Goal: Transaction & Acquisition: Obtain resource

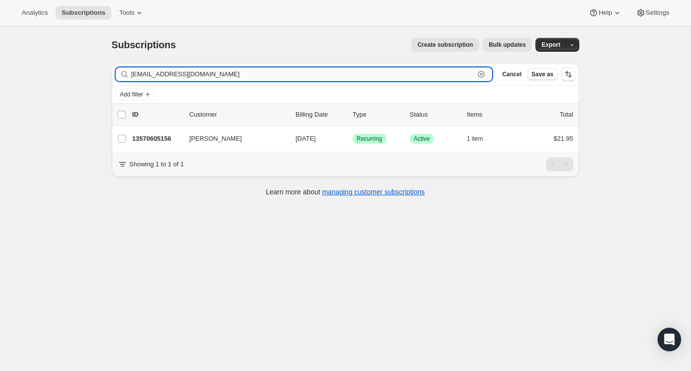
click at [273, 73] on input "mecaldwell923@gmail.com" at bounding box center [303, 74] width 344 height 14
click at [273, 73] on input "[EMAIL_ADDRESS][DOMAIN_NAME]" at bounding box center [303, 74] width 344 height 14
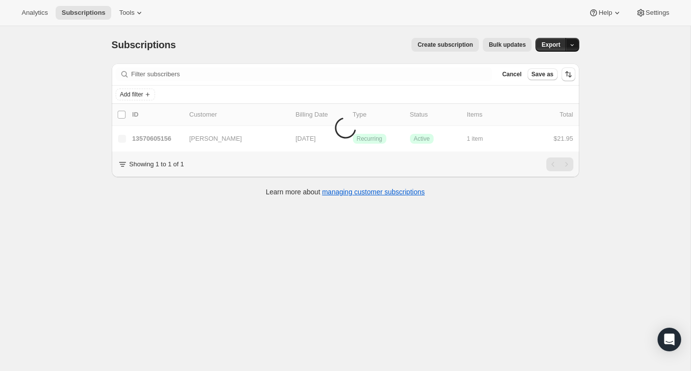
click at [571, 46] on icon "button" at bounding box center [572, 45] width 6 height 6
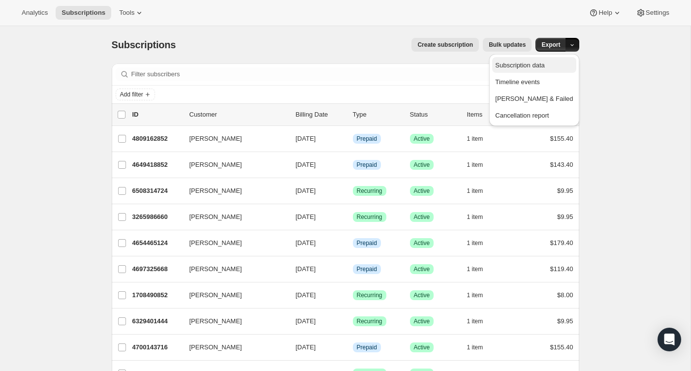
click at [537, 65] on span "Subscription data" at bounding box center [519, 65] width 49 height 7
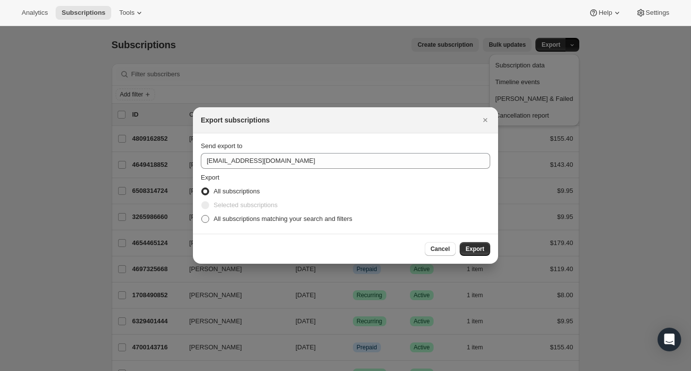
click at [323, 219] on span "All subscriptions matching your search and filters" at bounding box center [283, 218] width 139 height 7
click at [202, 216] on input "All subscriptions matching your search and filters" at bounding box center [201, 215] width 0 height 0
radio input "true"
click at [479, 247] on span "Export" at bounding box center [475, 249] width 19 height 8
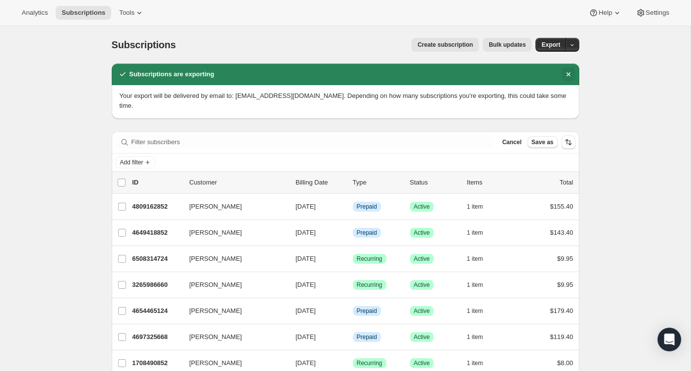
click at [569, 73] on icon "Dismiss notification" at bounding box center [568, 74] width 4 height 4
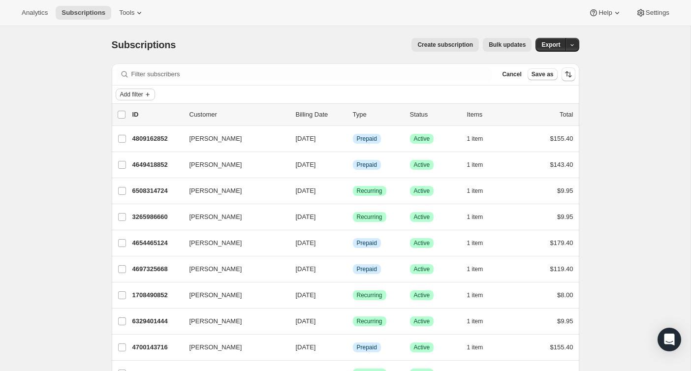
click at [133, 92] on span "Add filter" at bounding box center [131, 95] width 23 height 8
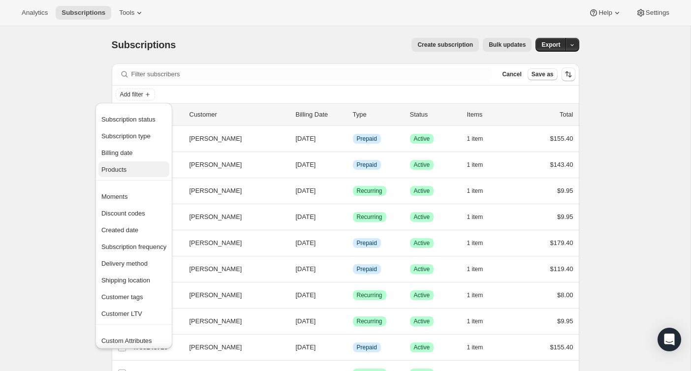
click at [129, 162] on button "Products" at bounding box center [133, 170] width 71 height 16
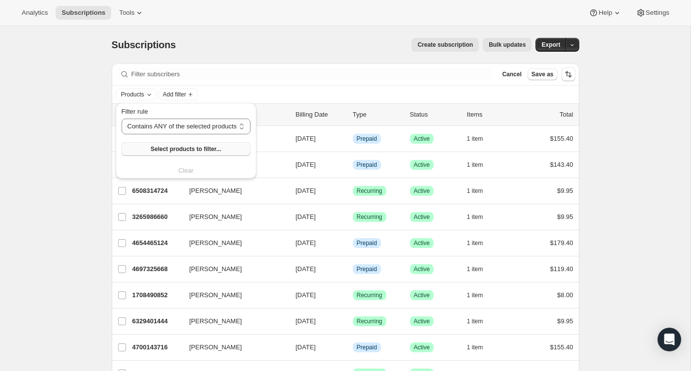
click at [198, 150] on span "Select products to filter..." at bounding box center [186, 149] width 70 height 8
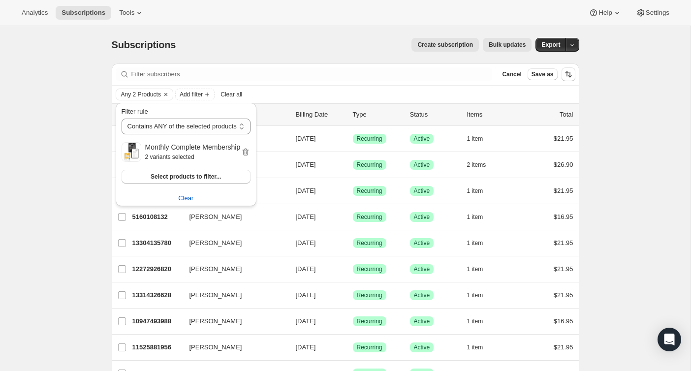
click at [322, 42] on div "Create subscription Bulk updates" at bounding box center [360, 45] width 344 height 14
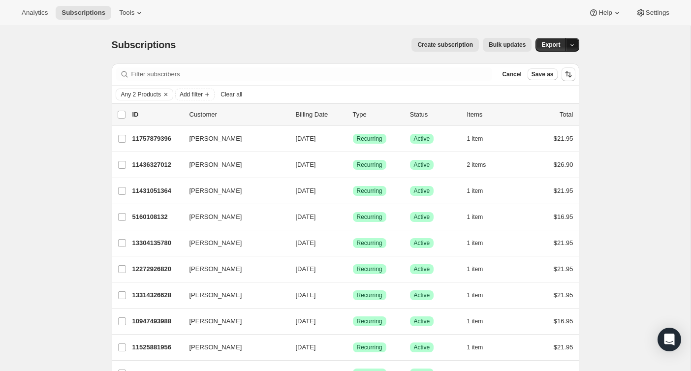
click at [571, 45] on icon "button" at bounding box center [572, 45] width 6 height 6
click at [545, 66] on span "Subscription data" at bounding box center [519, 65] width 49 height 7
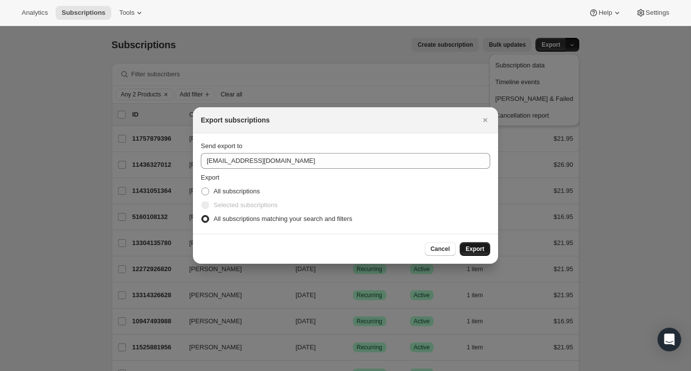
click at [480, 252] on span "Export" at bounding box center [475, 249] width 19 height 8
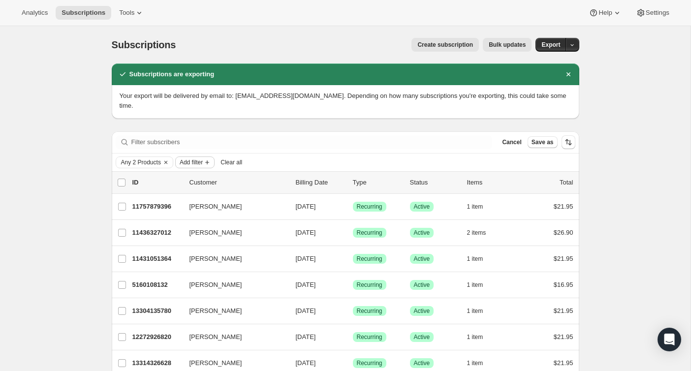
click at [202, 161] on span "Add filter" at bounding box center [191, 163] width 23 height 8
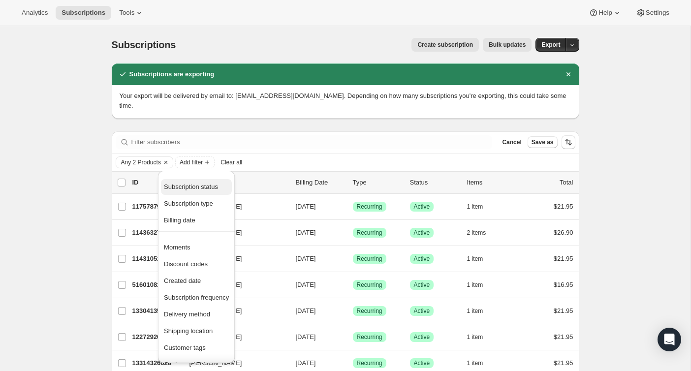
click at [210, 192] on span "Subscription status" at bounding box center [196, 187] width 65 height 10
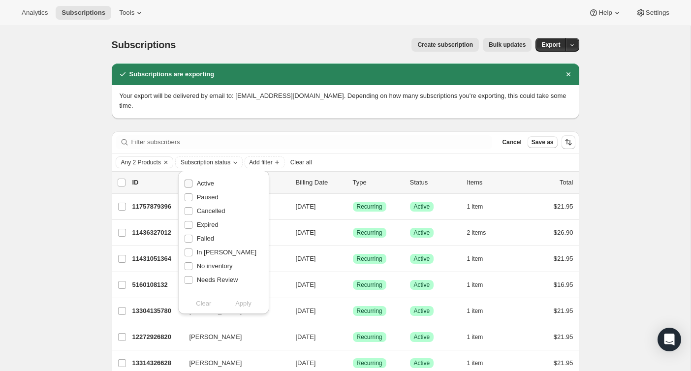
click at [208, 186] on span "Active" at bounding box center [205, 183] width 17 height 7
click at [193, 186] on input "Active" at bounding box center [189, 184] width 8 height 8
checkbox input "true"
click at [248, 303] on span "Apply" at bounding box center [243, 304] width 16 height 10
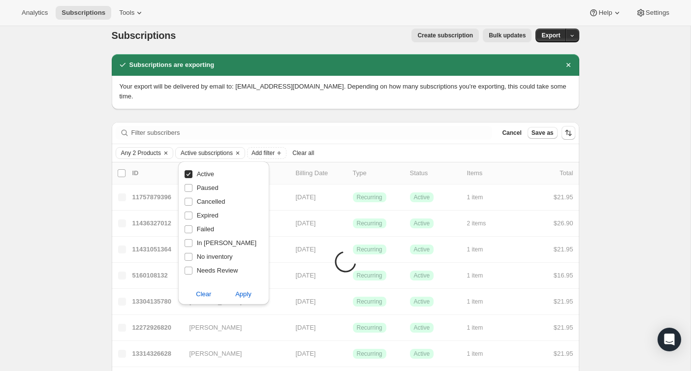
scroll to position [10, 0]
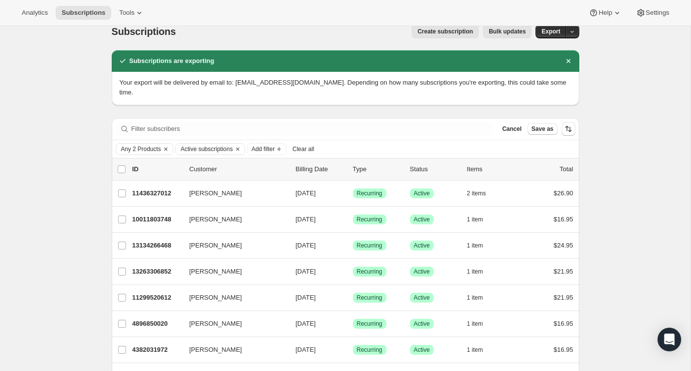
scroll to position [0, 0]
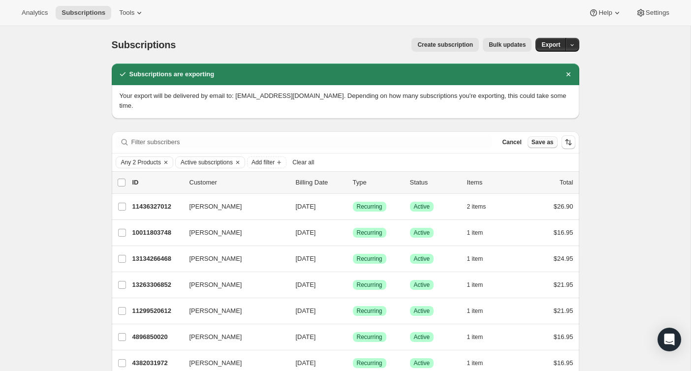
click at [543, 145] on span "Save as" at bounding box center [543, 142] width 22 height 8
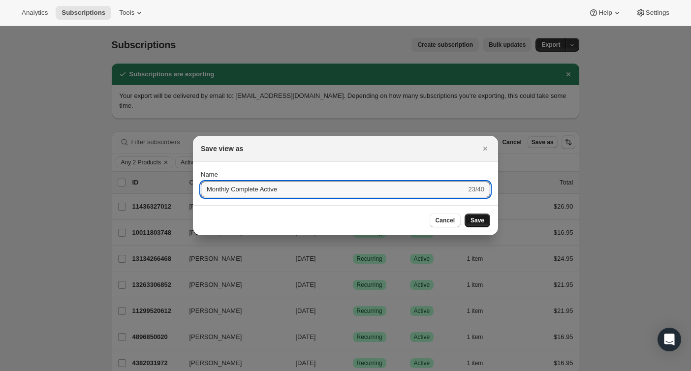
type input "Monthly Complete Active"
click at [480, 221] on span "Save" at bounding box center [478, 221] width 14 height 8
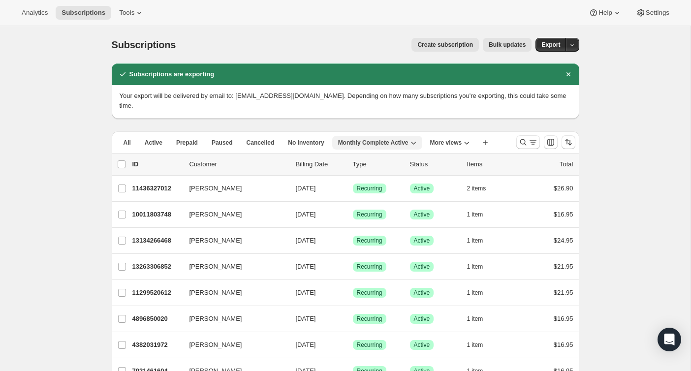
click at [390, 143] on span "Monthly Complete Active" at bounding box center [373, 143] width 70 height 8
click at [526, 144] on icon "Search and filter results" at bounding box center [524, 142] width 10 height 10
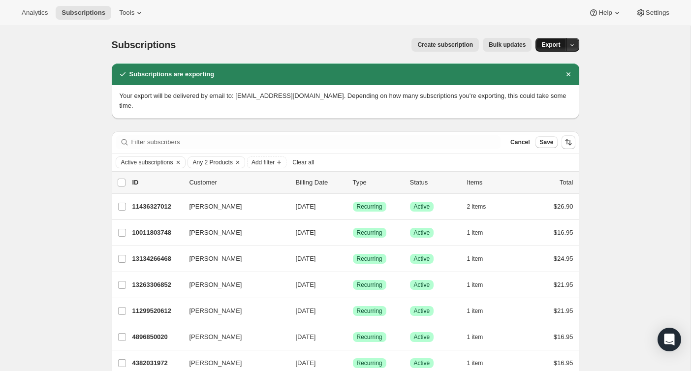
click at [550, 45] on span "Export" at bounding box center [551, 45] width 19 height 8
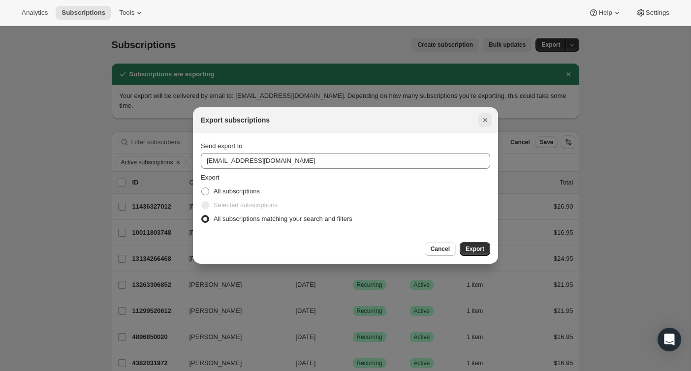
click at [491, 119] on button "Close" at bounding box center [486, 120] width 14 height 14
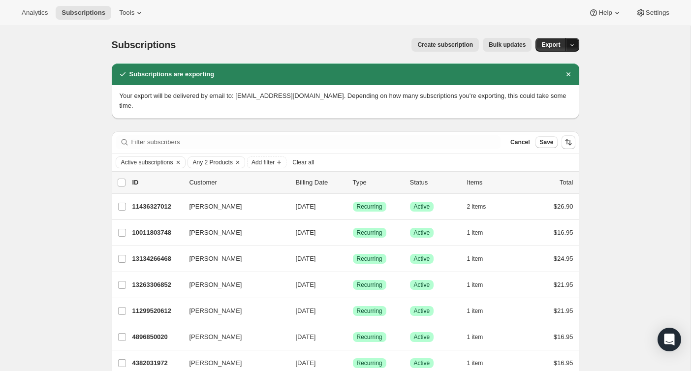
click at [569, 45] on button "button" at bounding box center [573, 45] width 14 height 14
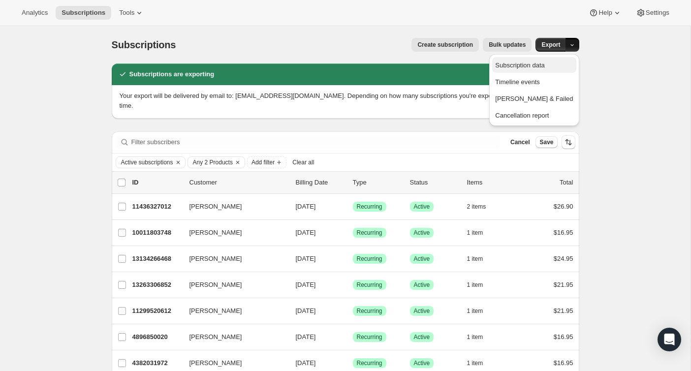
click at [554, 69] on span "Subscription data" at bounding box center [534, 66] width 78 height 10
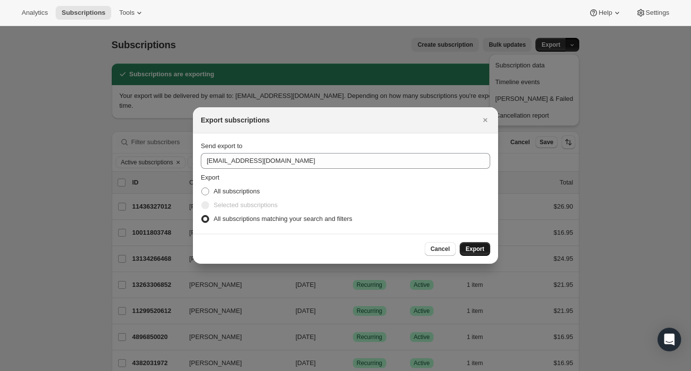
click at [468, 251] on span "Export" at bounding box center [475, 249] width 19 height 8
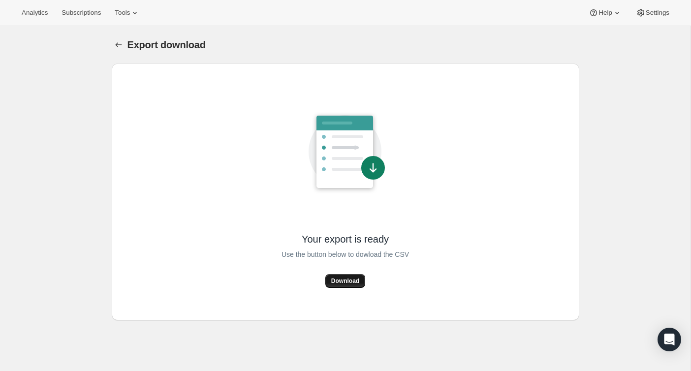
click at [350, 280] on span "Download" at bounding box center [345, 281] width 28 height 8
click at [127, 43] on div at bounding box center [120, 45] width 16 height 14
click at [117, 42] on icon "Export download" at bounding box center [119, 45] width 10 height 10
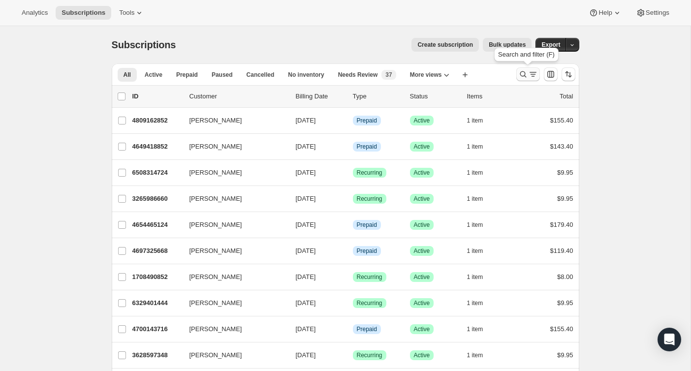
click at [527, 78] on icon "Search and filter results" at bounding box center [524, 74] width 10 height 10
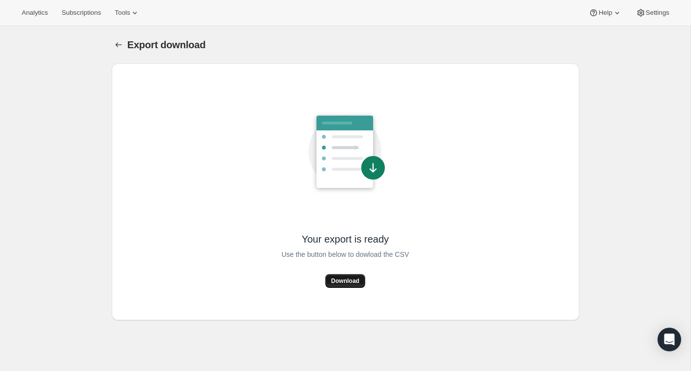
click at [335, 279] on span "Download" at bounding box center [345, 281] width 28 height 8
